Goal: Information Seeking & Learning: Learn about a topic

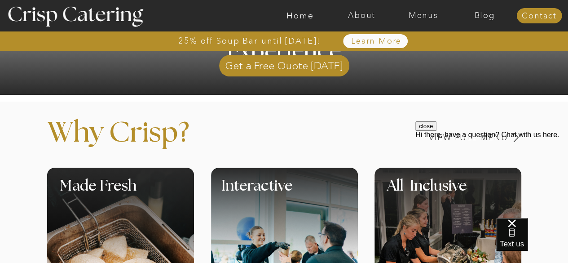
scroll to position [258, 0]
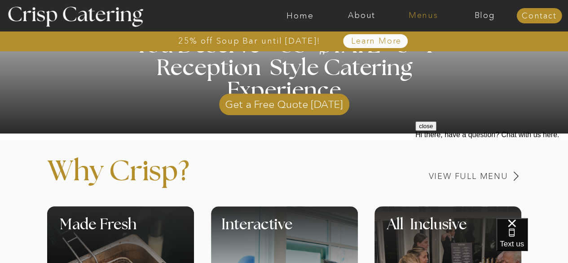
click at [419, 15] on nav "Menus" at bounding box center [424, 15] width 62 height 9
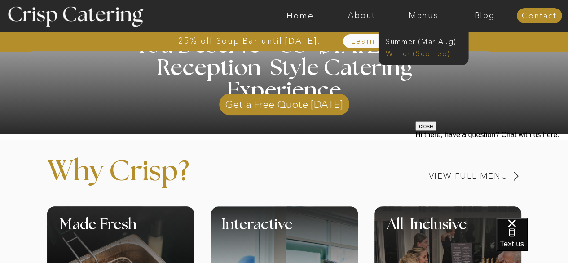
click at [412, 54] on nav "Winter (Sep-Feb)" at bounding box center [423, 53] width 74 height 9
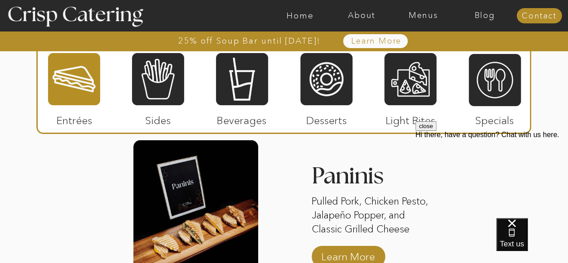
scroll to position [1090, 0]
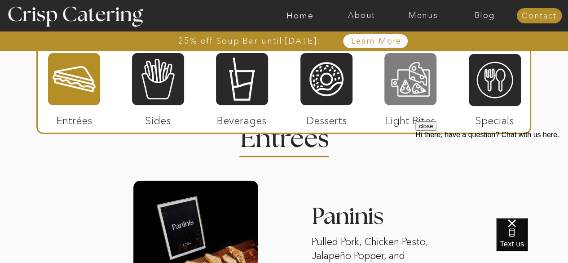
click at [412, 89] on div at bounding box center [411, 79] width 52 height 54
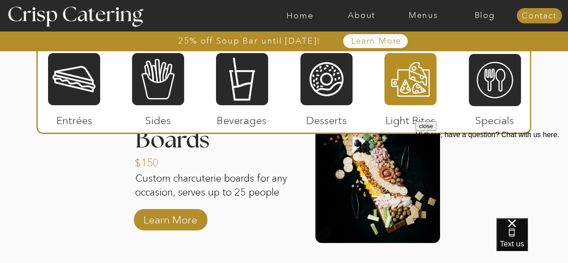
scroll to position [1170, 0]
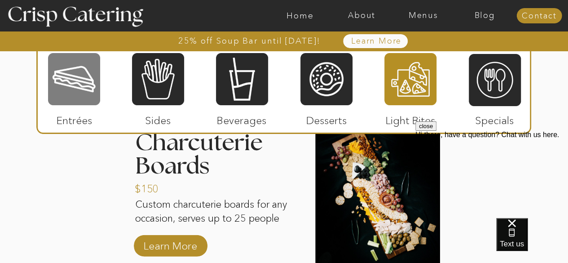
click at [81, 75] on div at bounding box center [74, 79] width 52 height 54
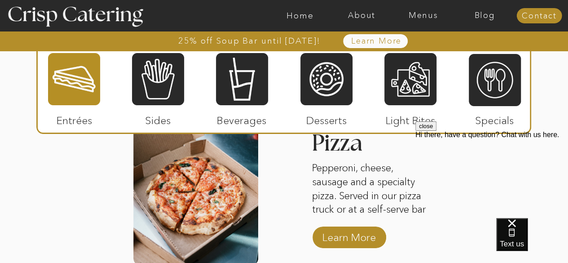
scroll to position [1501, 0]
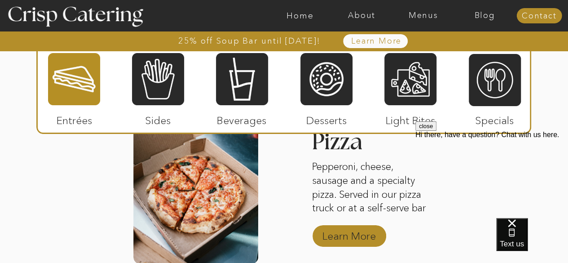
click at [347, 235] on p "Learn More" at bounding box center [349, 234] width 60 height 26
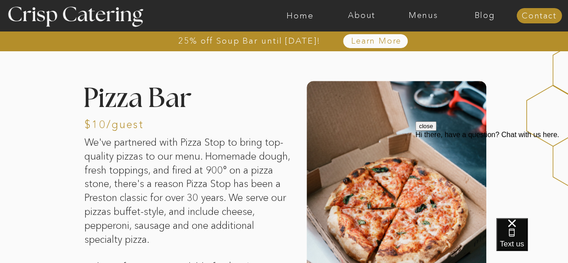
scroll to position [30, 0]
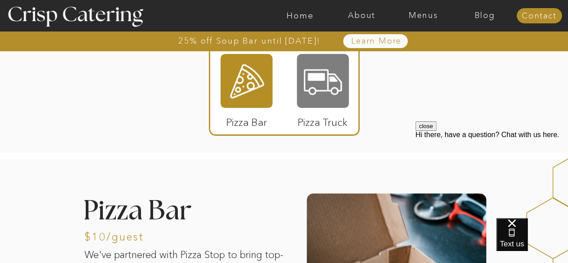
click at [304, 96] on div at bounding box center [323, 81] width 52 height 54
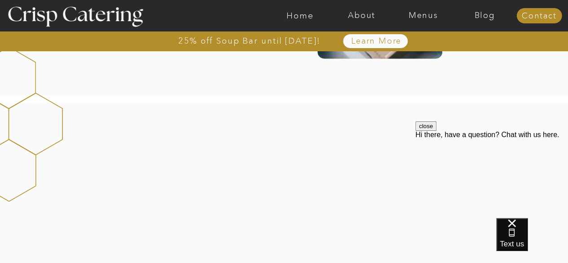
scroll to position [1061, 0]
